Goal: Task Accomplishment & Management: Use online tool/utility

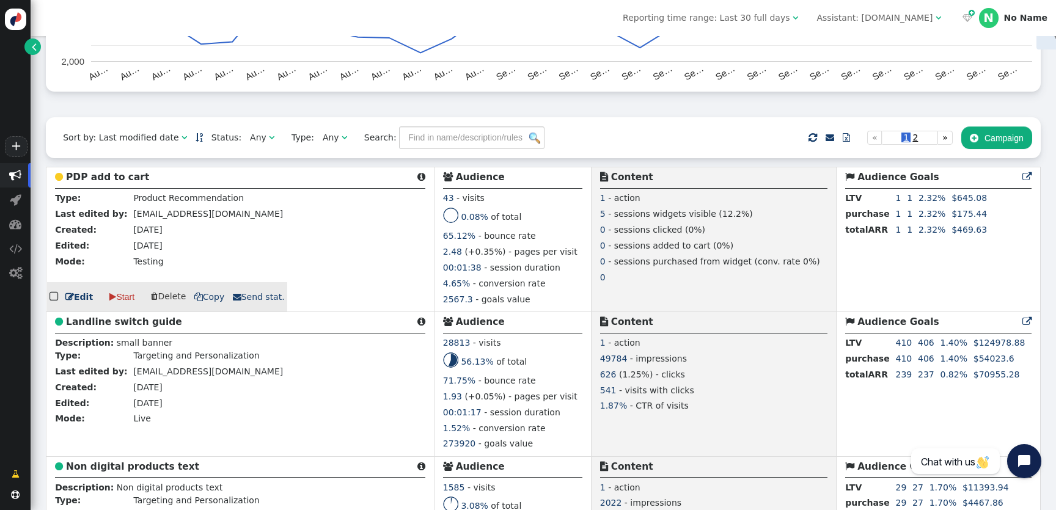
scroll to position [205, 0]
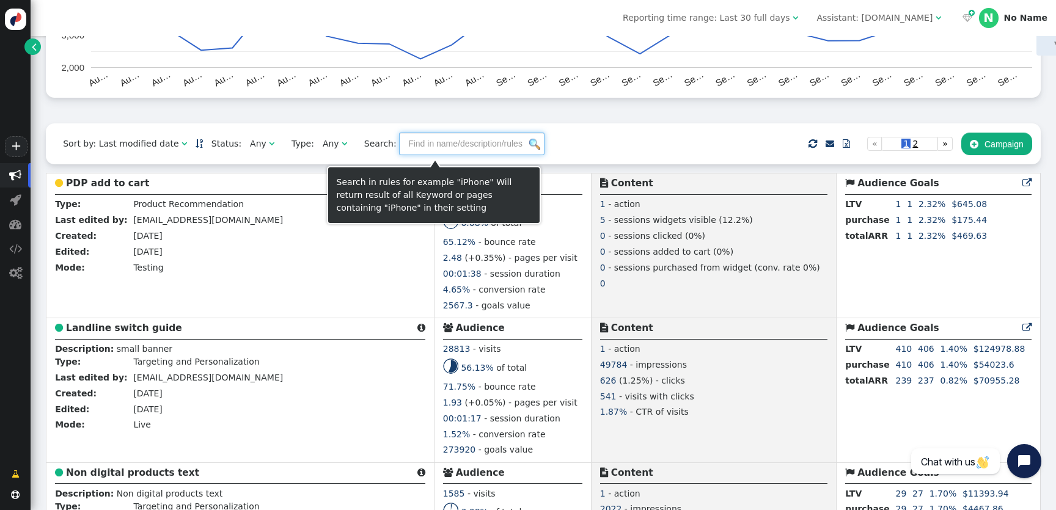
click at [423, 151] on input "text" at bounding box center [471, 144] width 145 height 22
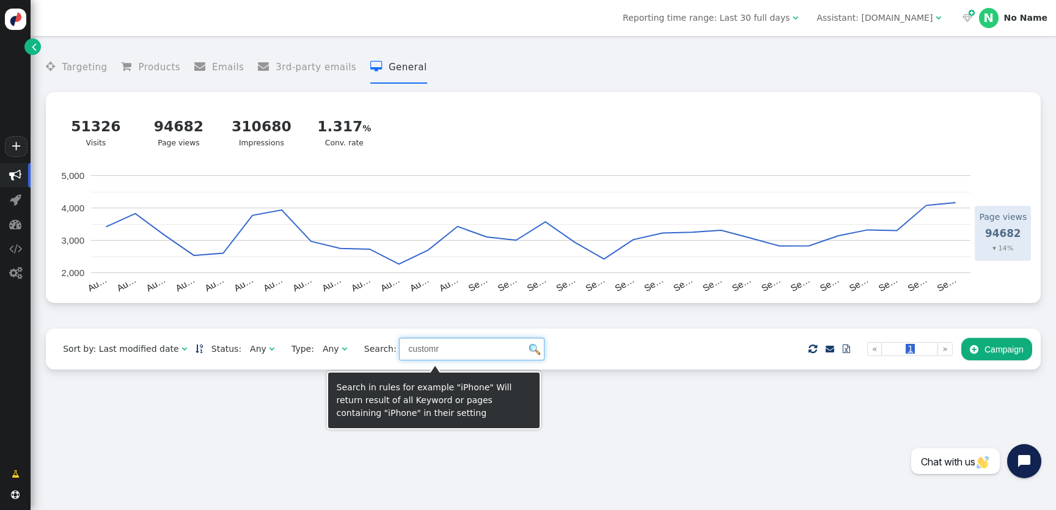
click at [410, 354] on input "customr" at bounding box center [471, 349] width 145 height 22
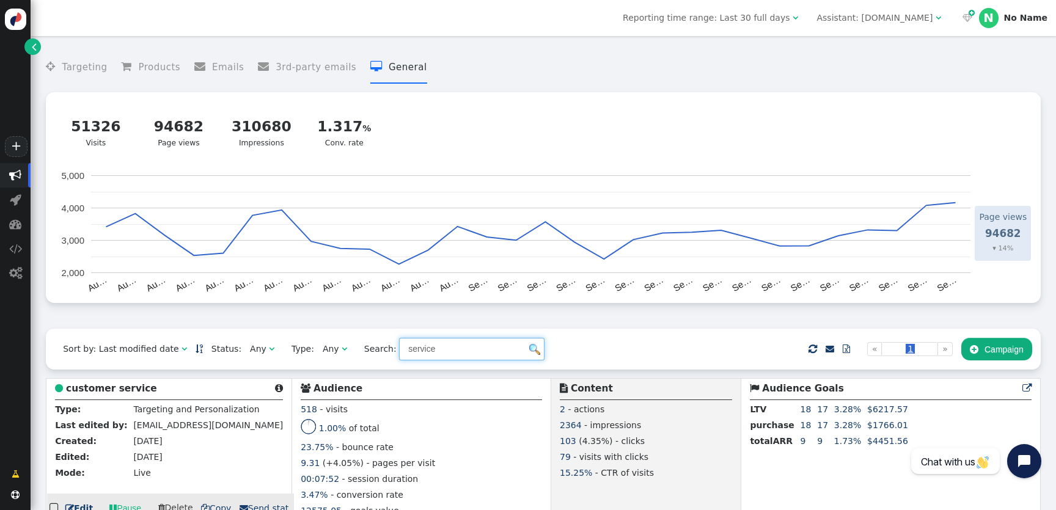
type input "service"
click at [128, 394] on b "customer service" at bounding box center [111, 388] width 91 height 11
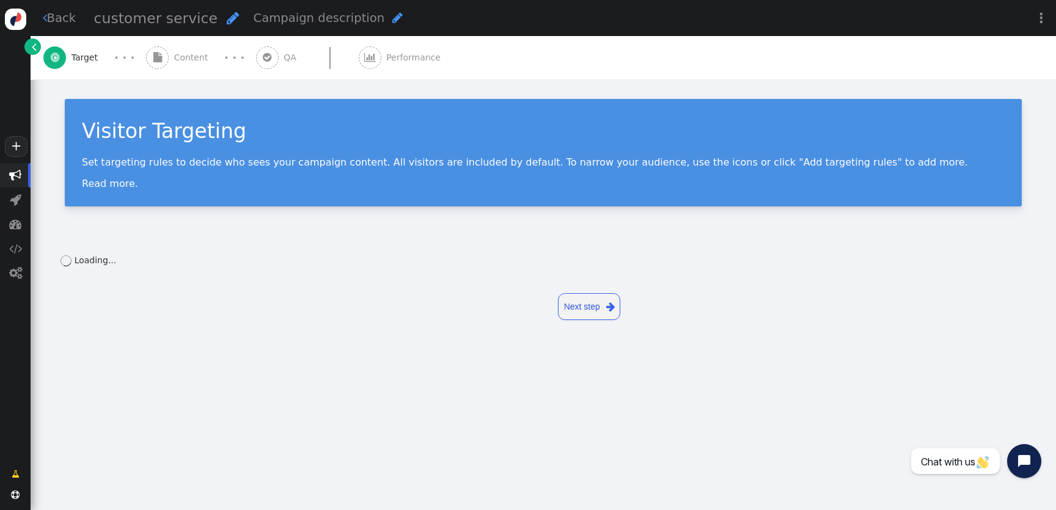
click at [194, 53] on span "Content" at bounding box center [193, 57] width 39 height 13
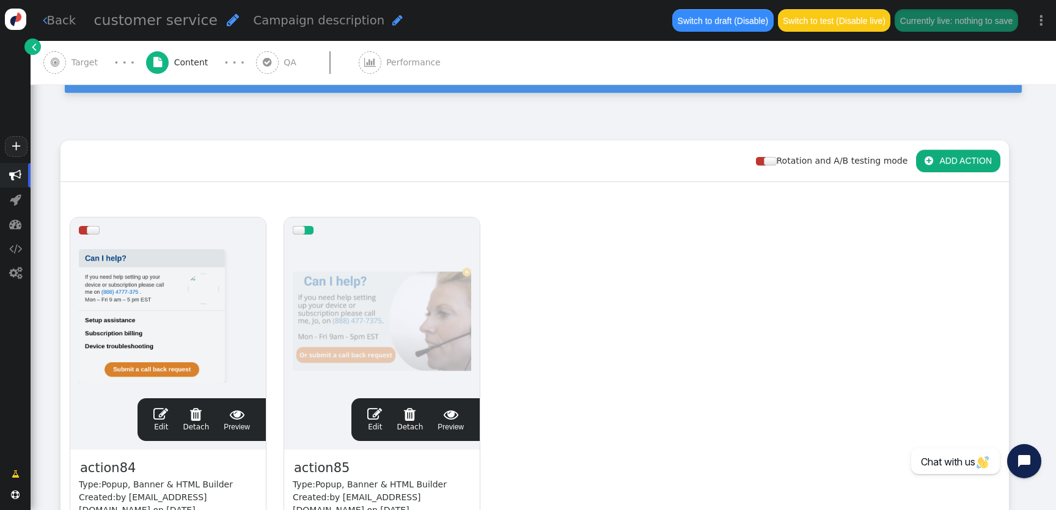
scroll to position [133, 0]
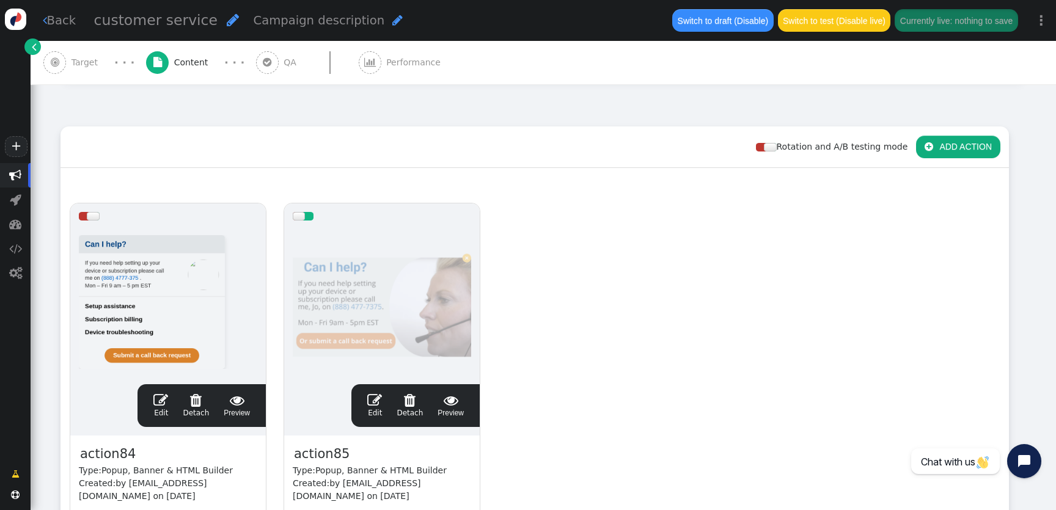
click at [439, 299] on div at bounding box center [382, 302] width 178 height 147
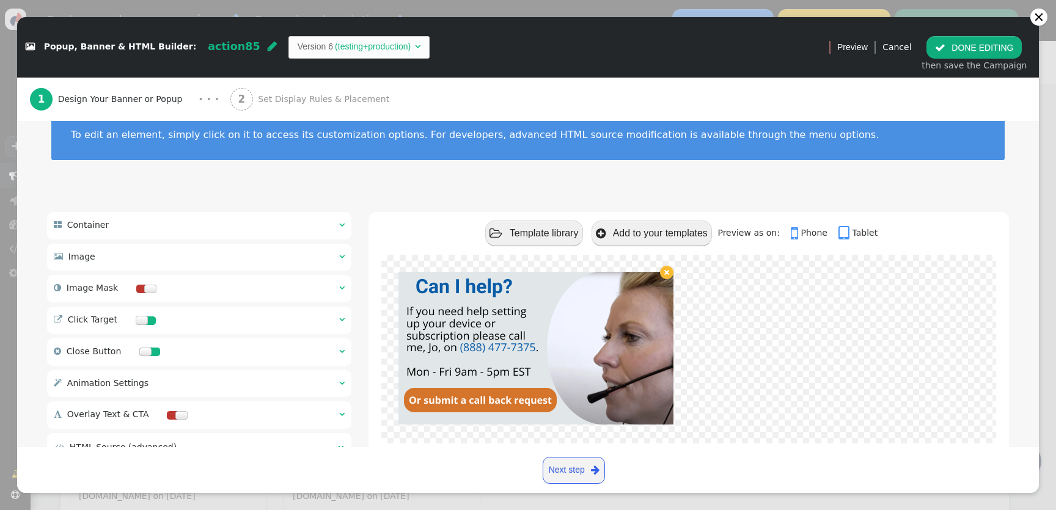
scroll to position [78, 0]
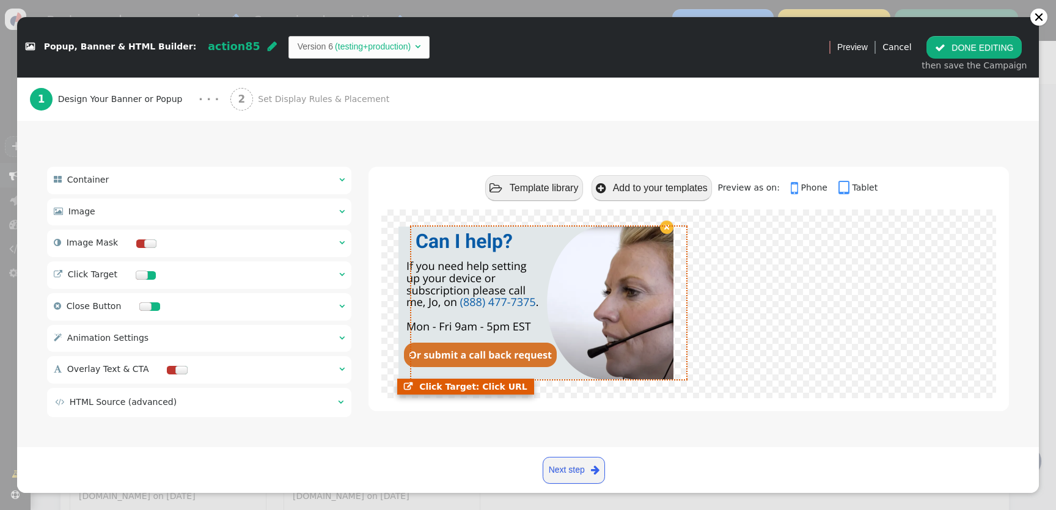
click at [414, 280] on link at bounding box center [535, 303] width 275 height 153
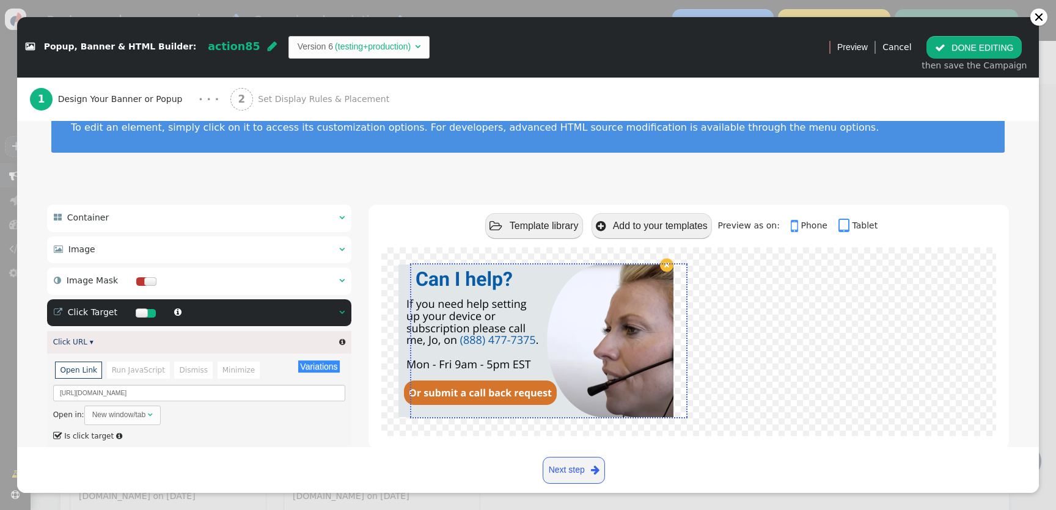
scroll to position [0, 0]
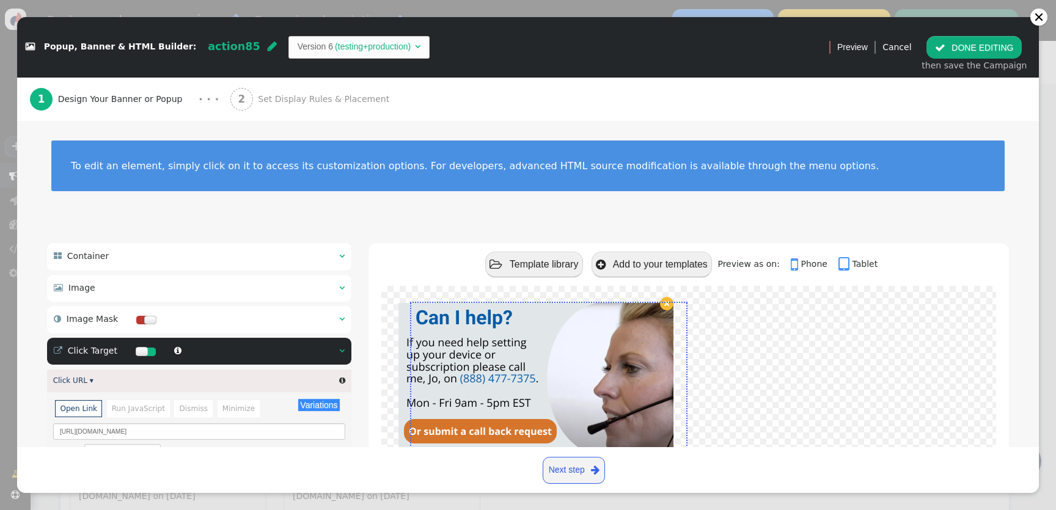
click at [215, 281] on div " Image  " at bounding box center [199, 288] width 304 height 27
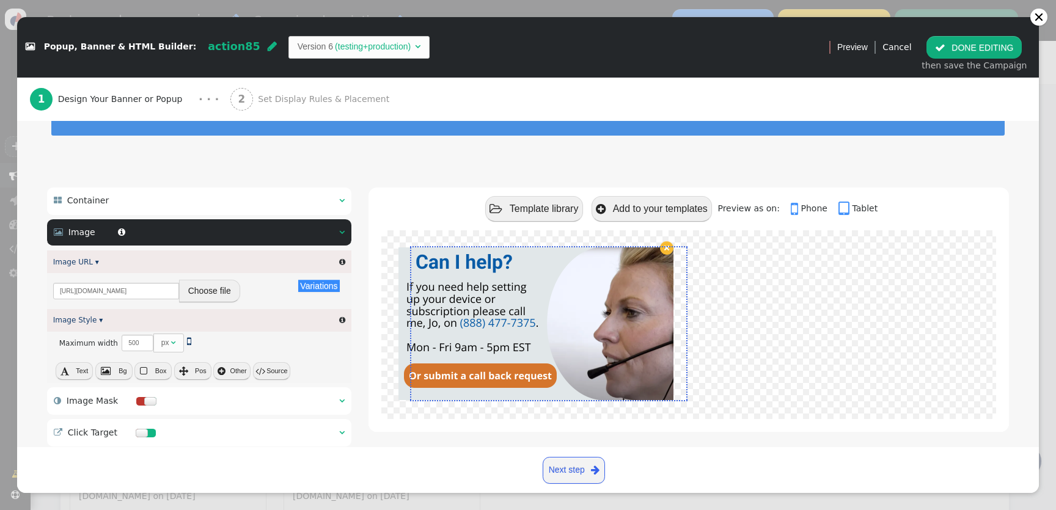
scroll to position [76, 0]
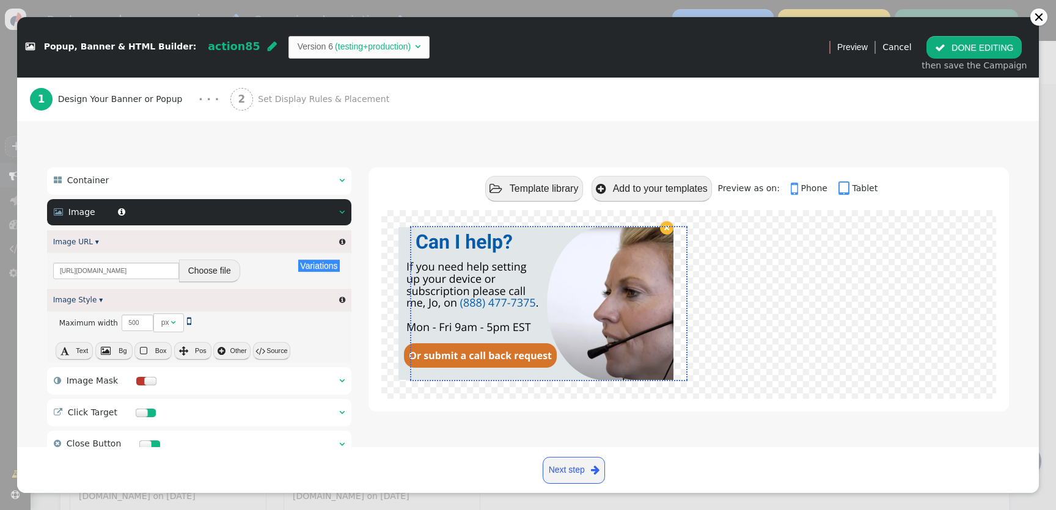
click at [224, 269] on button "Choose file" at bounding box center [209, 271] width 61 height 22
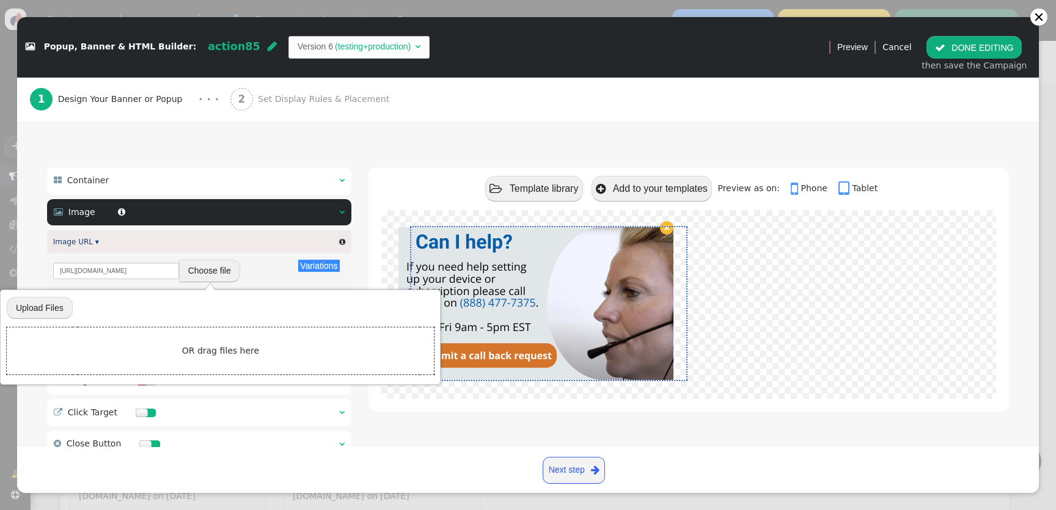
click at [59, 312] on input "file" at bounding box center [40, 308] width 66 height 24
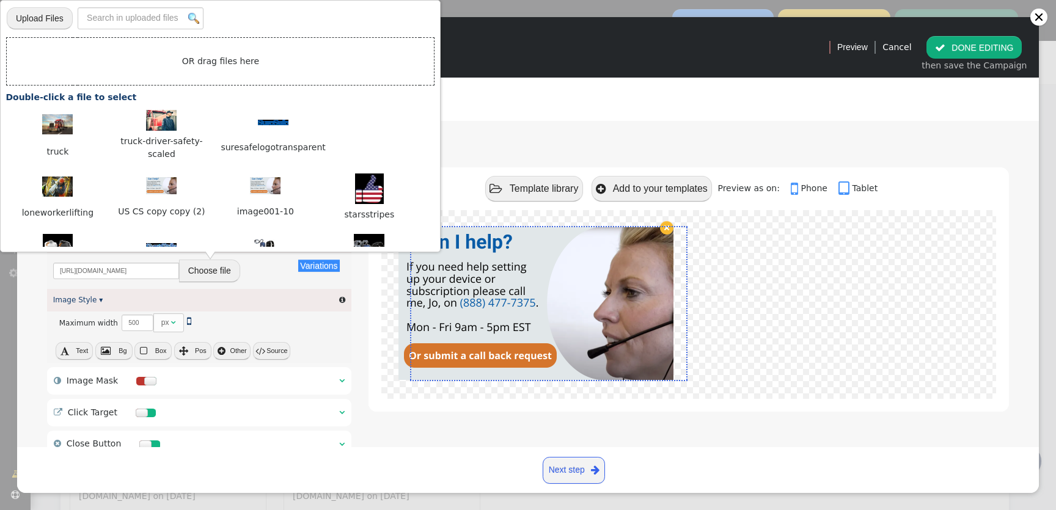
type input "C:\fakepath\US CS (1).png"
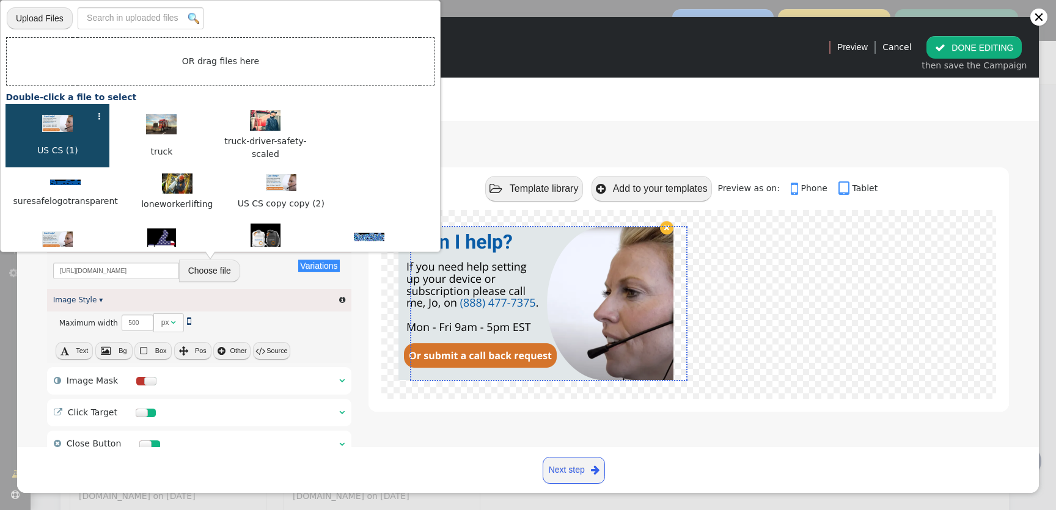
click at [59, 123] on img at bounding box center [57, 123] width 31 height 17
type input "[URL][DOMAIN_NAME]"
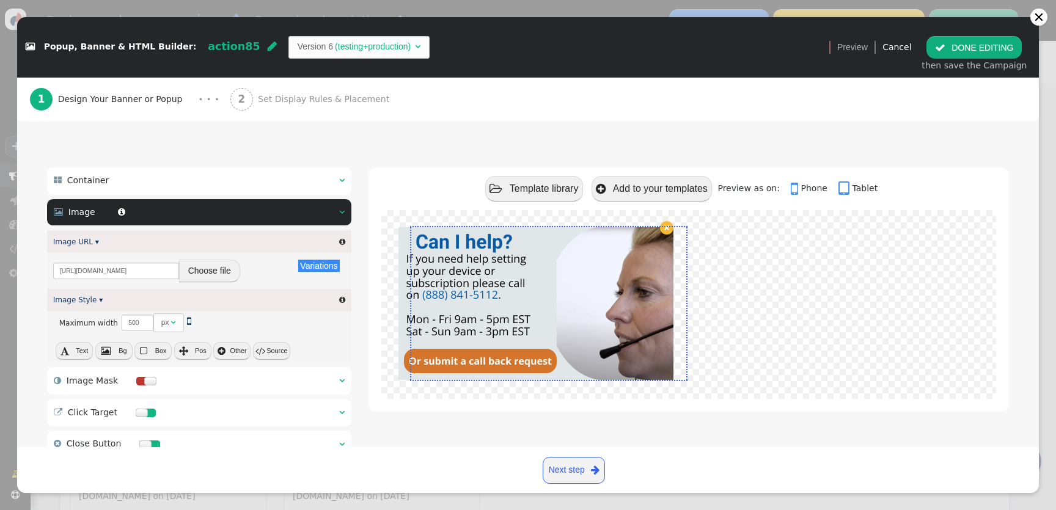
click at [1004, 48] on button " DONE EDITING" at bounding box center [973, 47] width 95 height 22
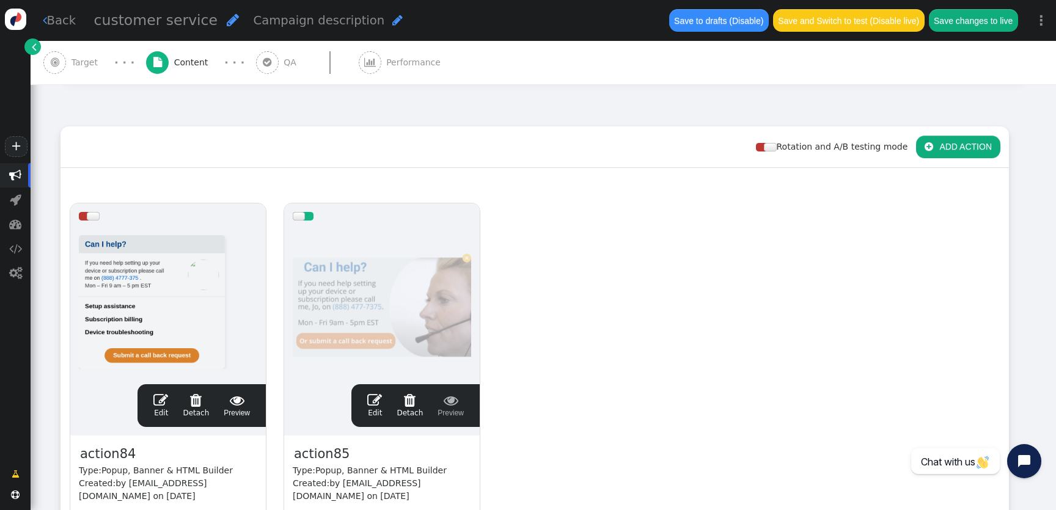
click at [389, 293] on div at bounding box center [382, 302] width 178 height 147
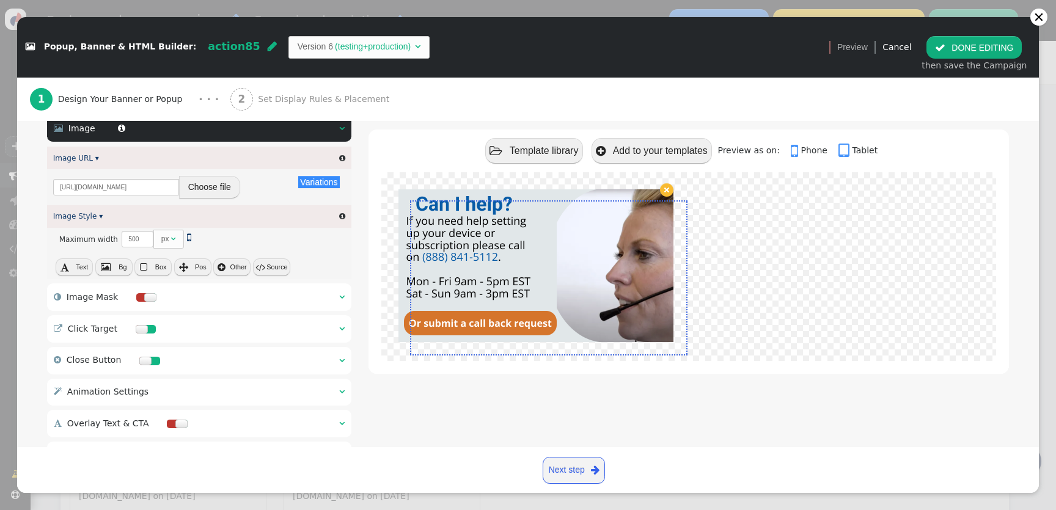
scroll to position [216, 0]
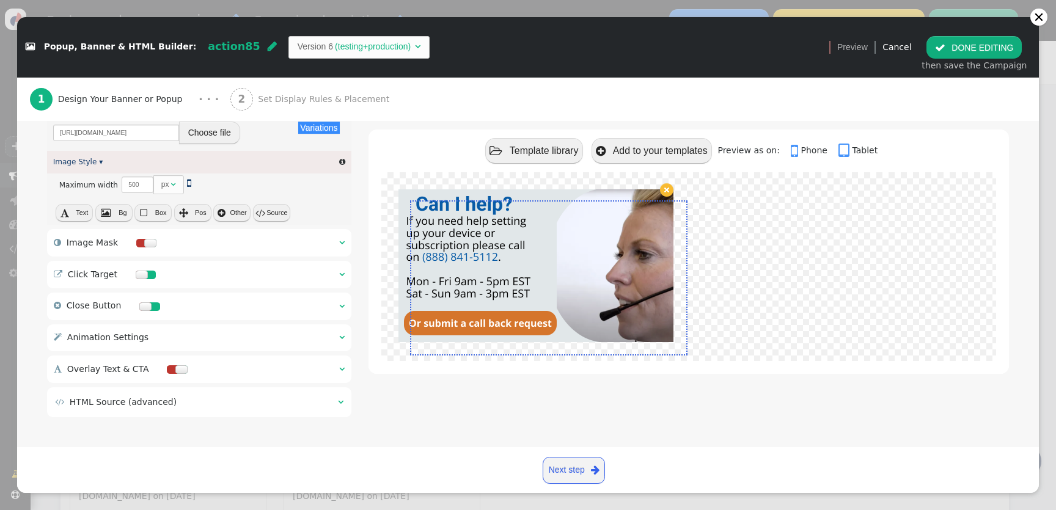
click at [476, 321] on link at bounding box center [535, 265] width 275 height 153
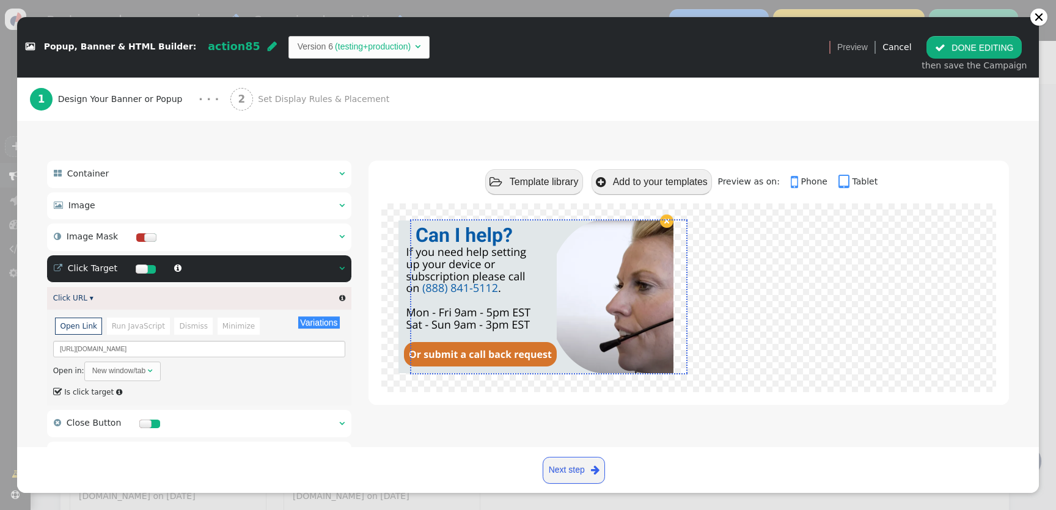
click at [480, 293] on link at bounding box center [535, 297] width 275 height 153
click at [964, 45] on button " DONE EDITING" at bounding box center [973, 47] width 95 height 22
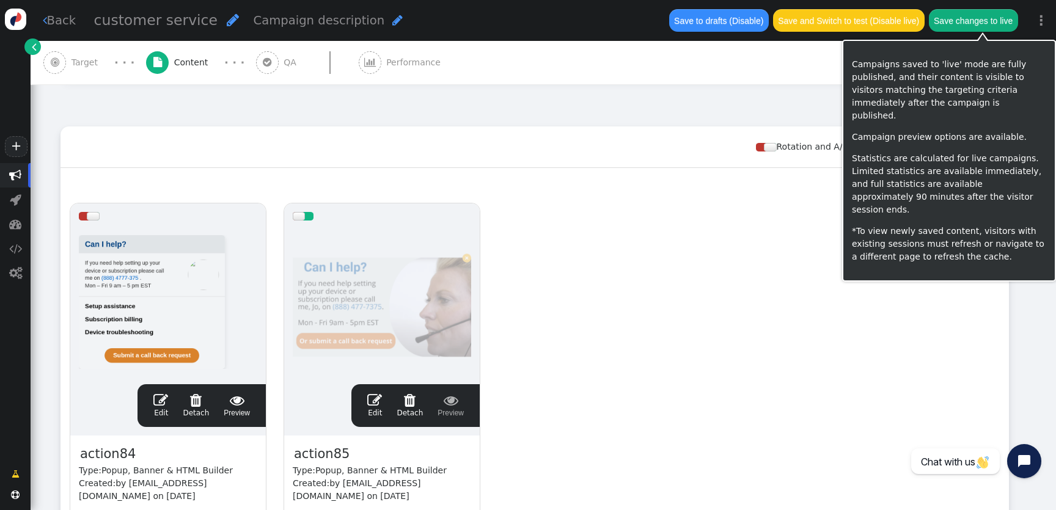
click at [970, 26] on button "Save changes to live" at bounding box center [973, 20] width 89 height 22
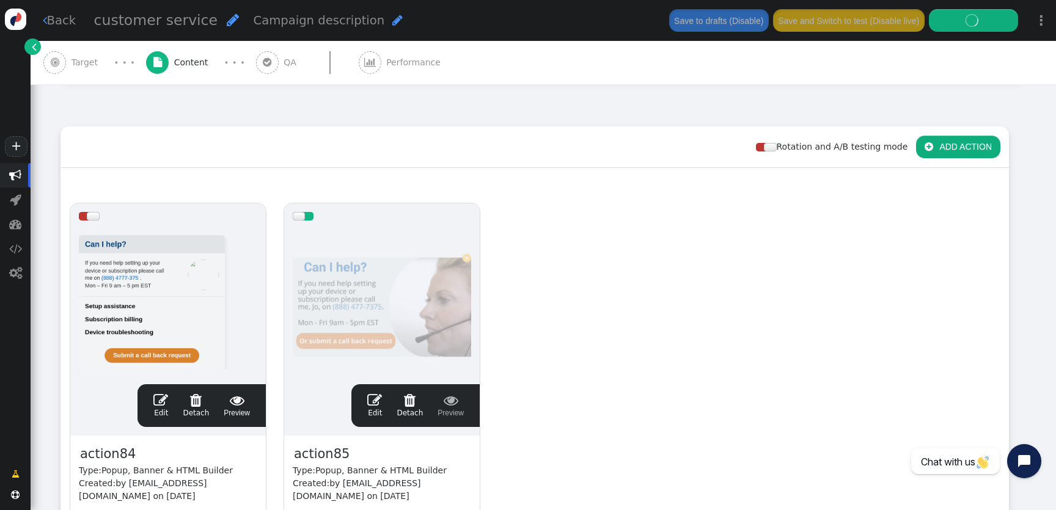
click at [280, 70] on div " QA" at bounding box center [279, 62] width 46 height 43
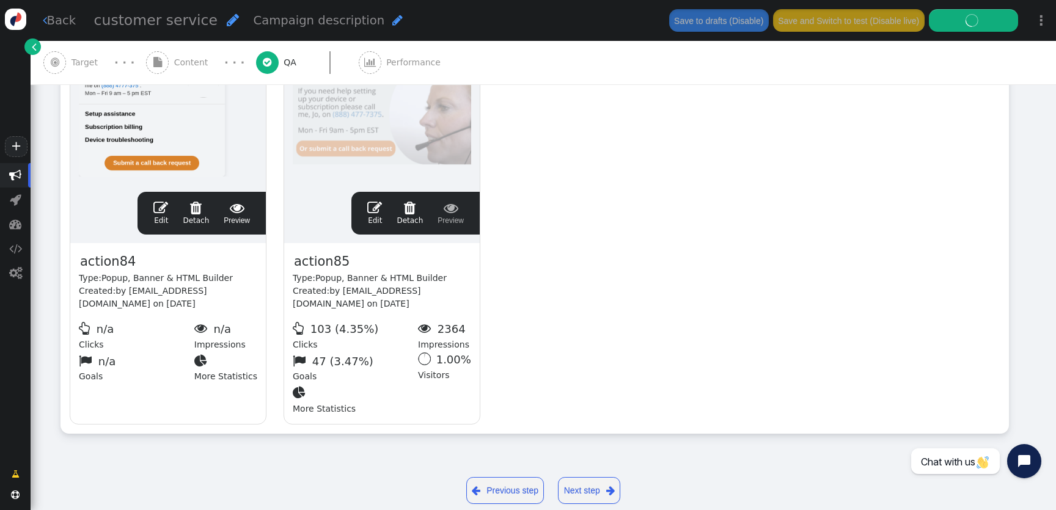
scroll to position [0, 0]
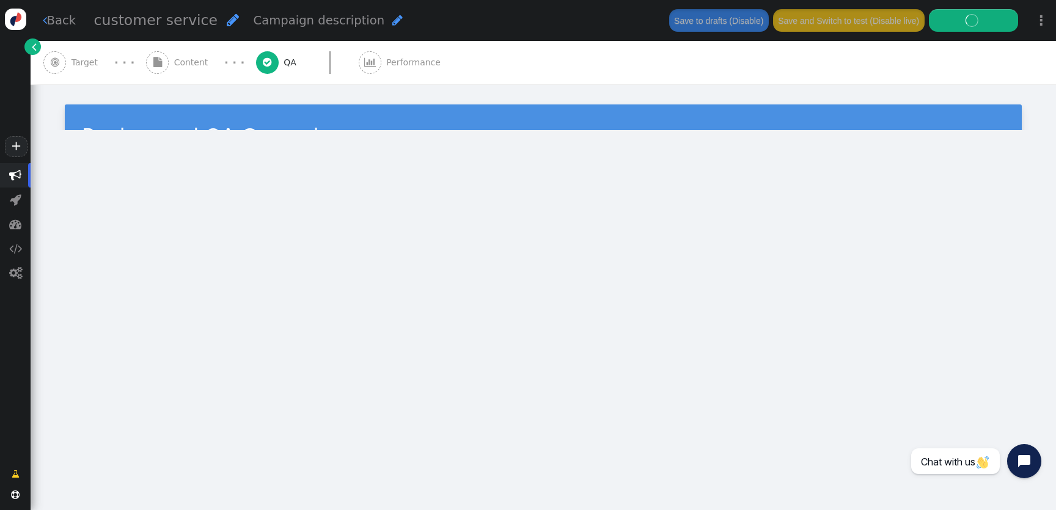
type input "[URL][DOMAIN_NAME]"
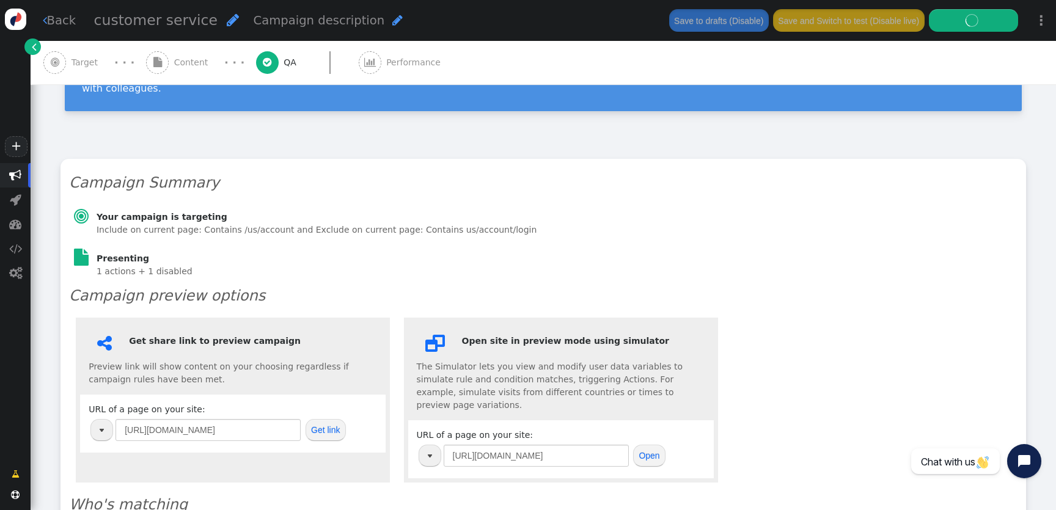
scroll to position [100, 0]
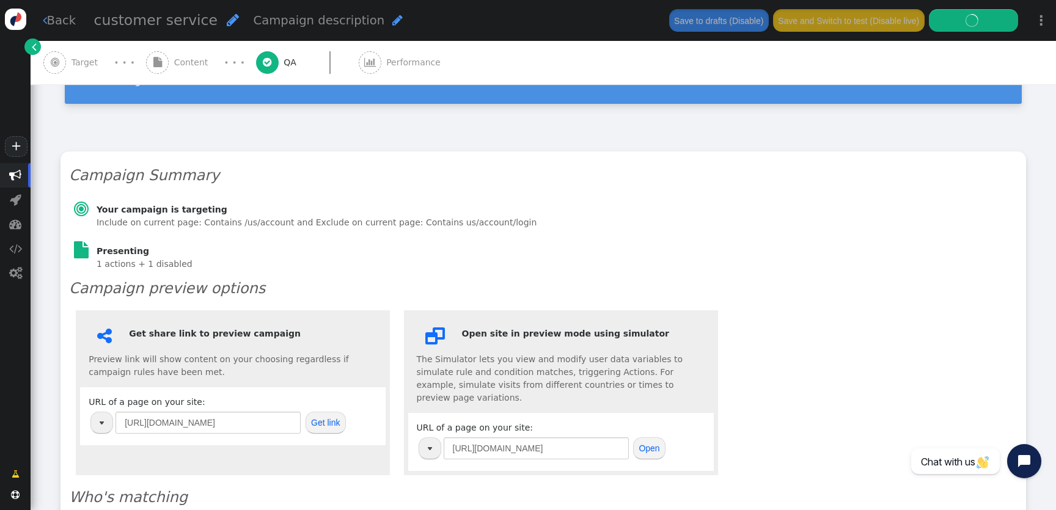
click at [327, 416] on button "Get link" at bounding box center [326, 423] width 40 height 22
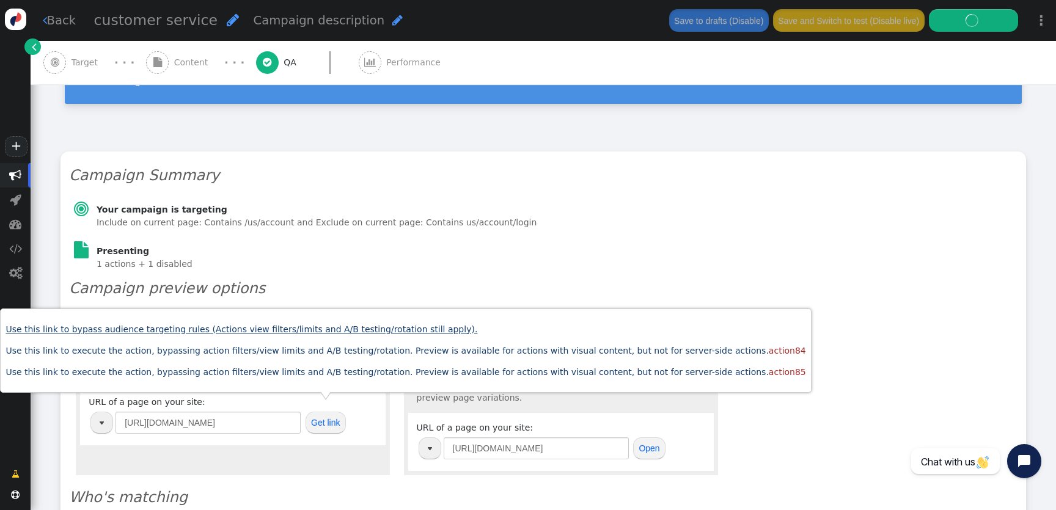
click at [329, 326] on link "Use this link to bypass audience targeting rules (Actions view filters/limits a…" at bounding box center [241, 329] width 472 height 10
